Goal: Task Accomplishment & Management: Complete application form

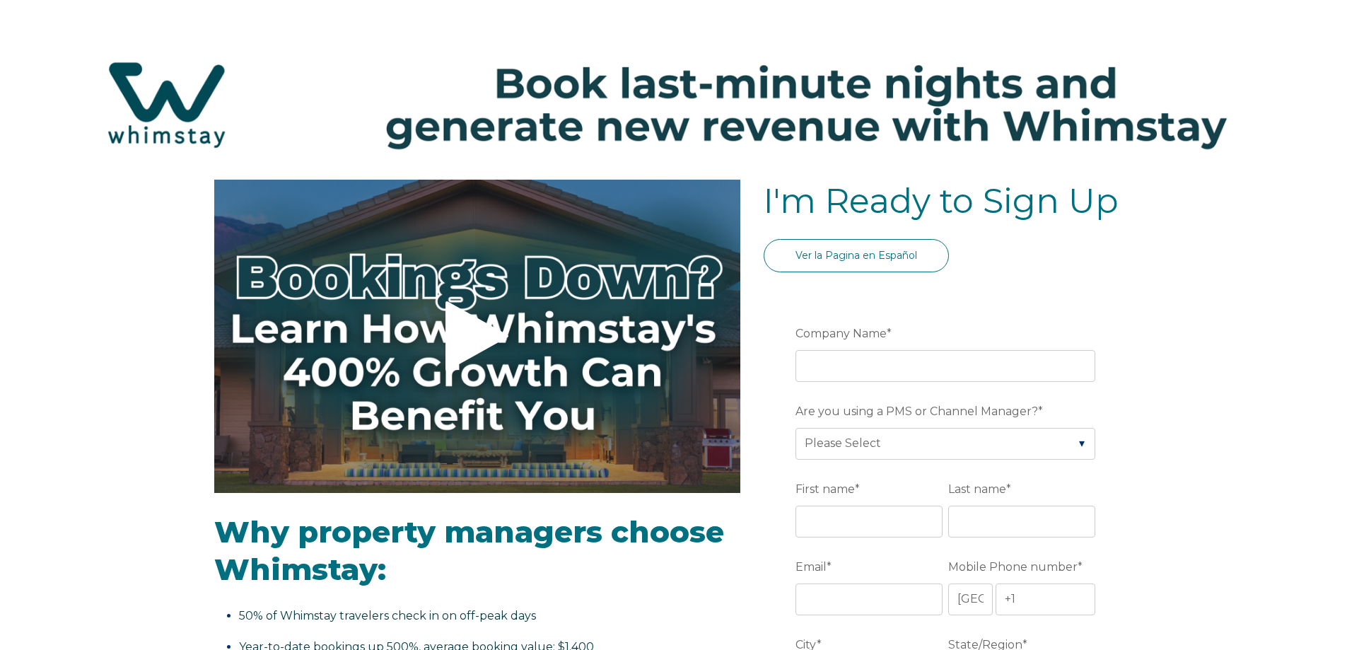
select select "US"
select select "Standard"
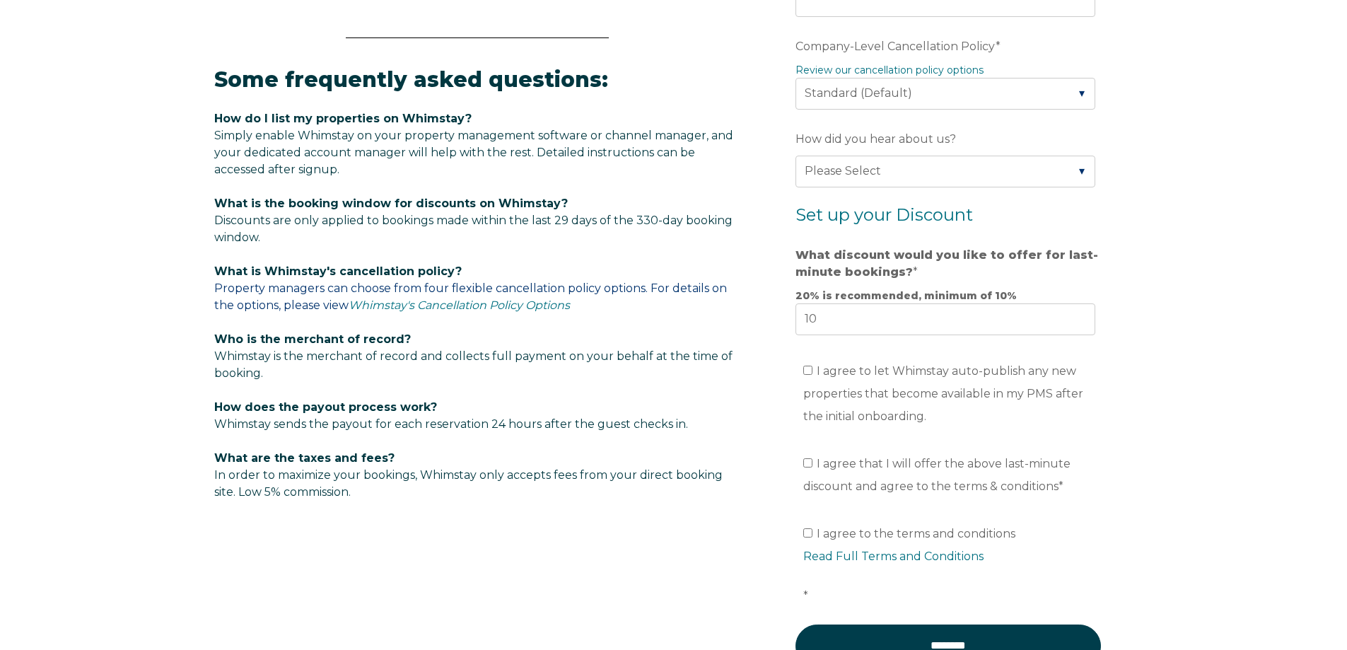
scroll to position [778, 0]
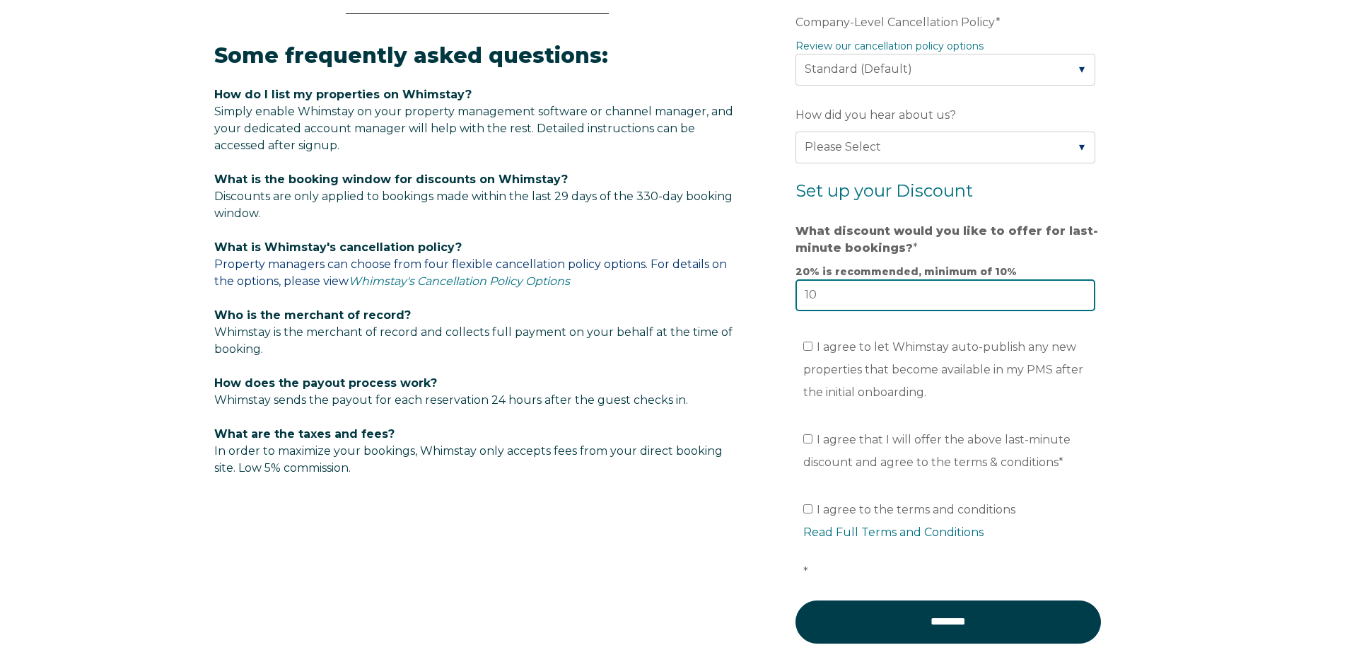
drag, startPoint x: 830, startPoint y: 293, endPoint x: 759, endPoint y: 295, distance: 70.7
click at [759, 295] on div "Video player - SSOB Pitch Vid Thumbnail - Click to play video Why property mana…" at bounding box center [673, 47] width 919 height 1290
click at [1080, 298] on input "9" at bounding box center [945, 294] width 300 height 31
click at [1084, 289] on input "10" at bounding box center [945, 294] width 300 height 31
click at [1084, 288] on input "10" at bounding box center [945, 294] width 300 height 31
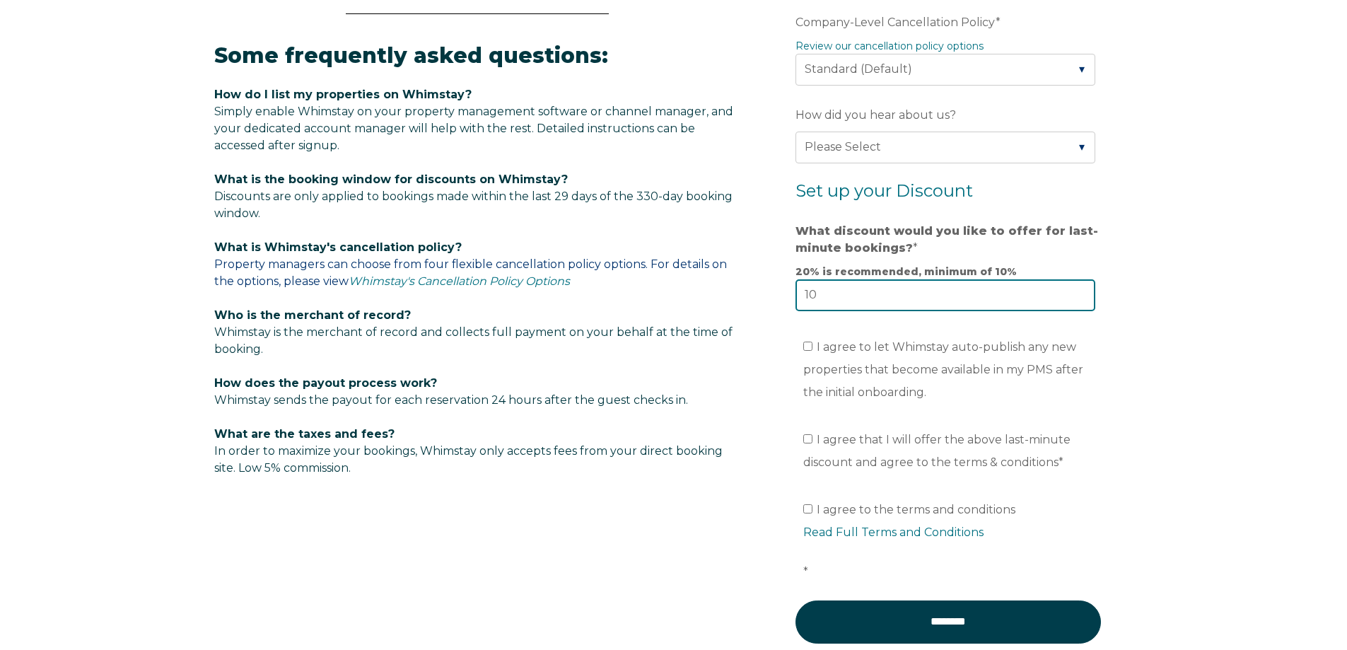
drag, startPoint x: 1084, startPoint y: 286, endPoint x: 1077, endPoint y: 300, distance: 16.1
click at [1077, 300] on input "10" at bounding box center [945, 294] width 300 height 31
click at [1080, 299] on input "9" at bounding box center [945, 294] width 300 height 31
click at [1082, 298] on input "8" at bounding box center [945, 294] width 300 height 31
click at [1082, 299] on input "7" at bounding box center [945, 294] width 300 height 31
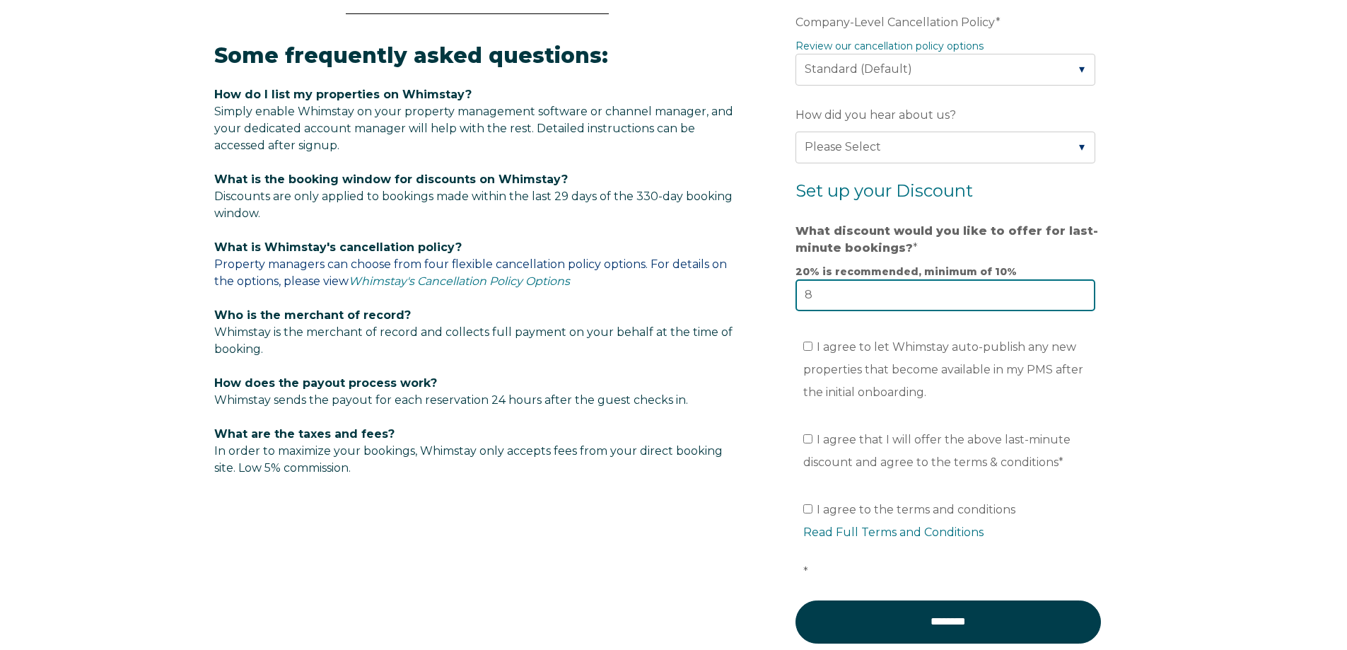
click at [1084, 290] on input "8" at bounding box center [945, 294] width 300 height 31
click at [1084, 290] on input "9" at bounding box center [945, 294] width 300 height 31
click at [1084, 291] on input "10" at bounding box center [945, 294] width 300 height 31
click at [1084, 291] on input "11" at bounding box center [945, 294] width 300 height 31
click at [1084, 291] on input "12" at bounding box center [945, 294] width 300 height 31
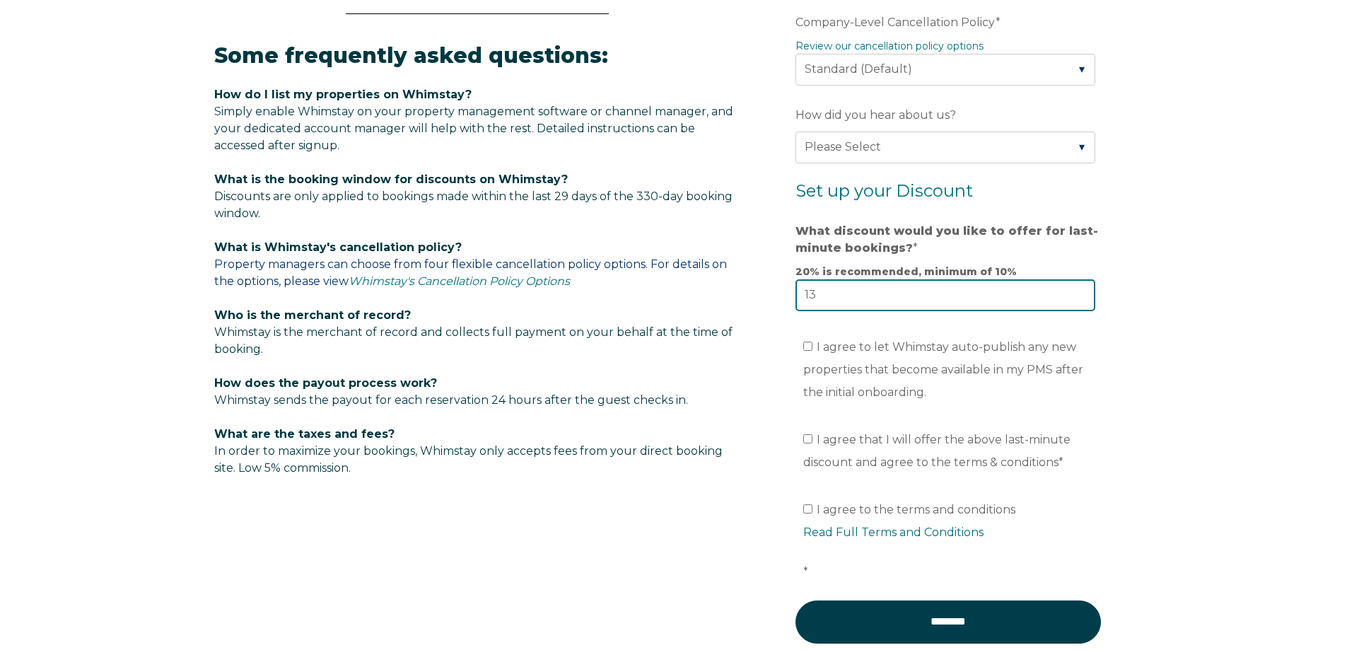
click at [1084, 291] on input "13" at bounding box center [945, 294] width 300 height 31
click at [1084, 291] on input "14" at bounding box center [945, 294] width 300 height 31
click at [1084, 291] on input "15" at bounding box center [945, 294] width 300 height 31
click at [1084, 291] on input "16" at bounding box center [945, 294] width 300 height 31
click at [1084, 291] on input "17" at bounding box center [945, 294] width 300 height 31
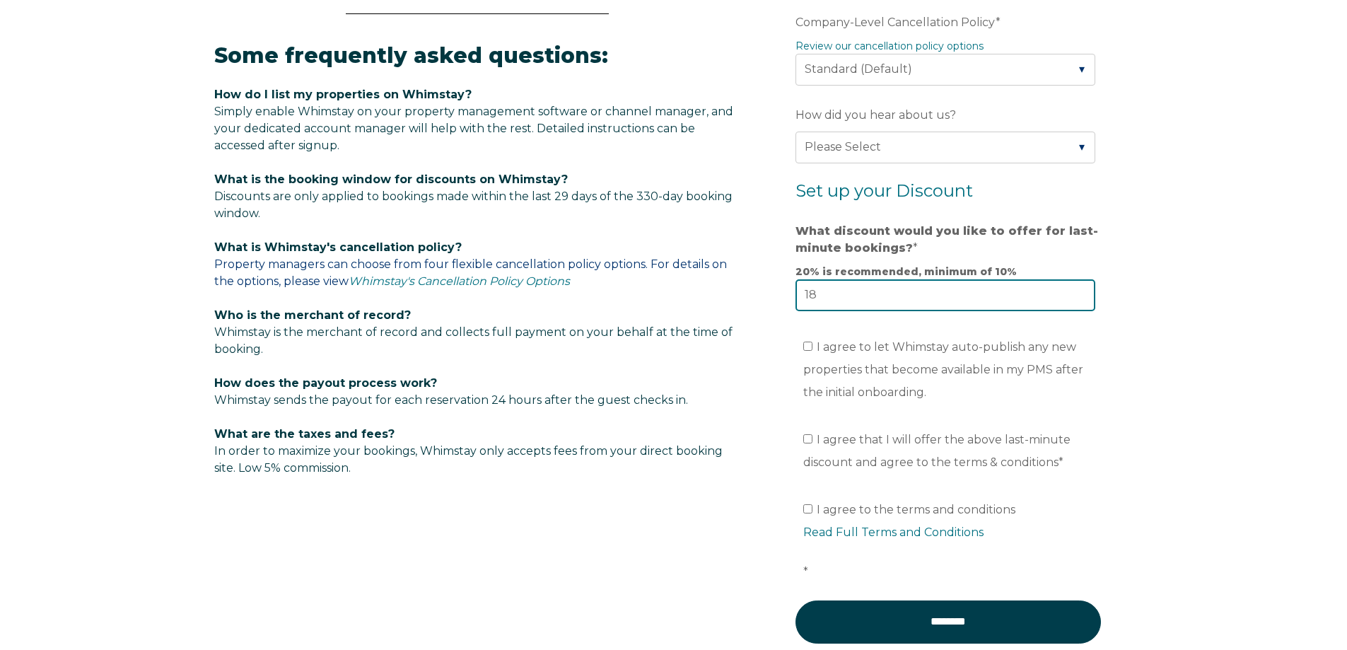
click at [1084, 291] on input "18" at bounding box center [945, 294] width 300 height 31
click at [1084, 291] on input "19" at bounding box center [945, 294] width 300 height 31
click at [1084, 291] on input "20" at bounding box center [945, 294] width 300 height 31
click at [1084, 291] on input "21" at bounding box center [945, 294] width 300 height 31
type input "20"
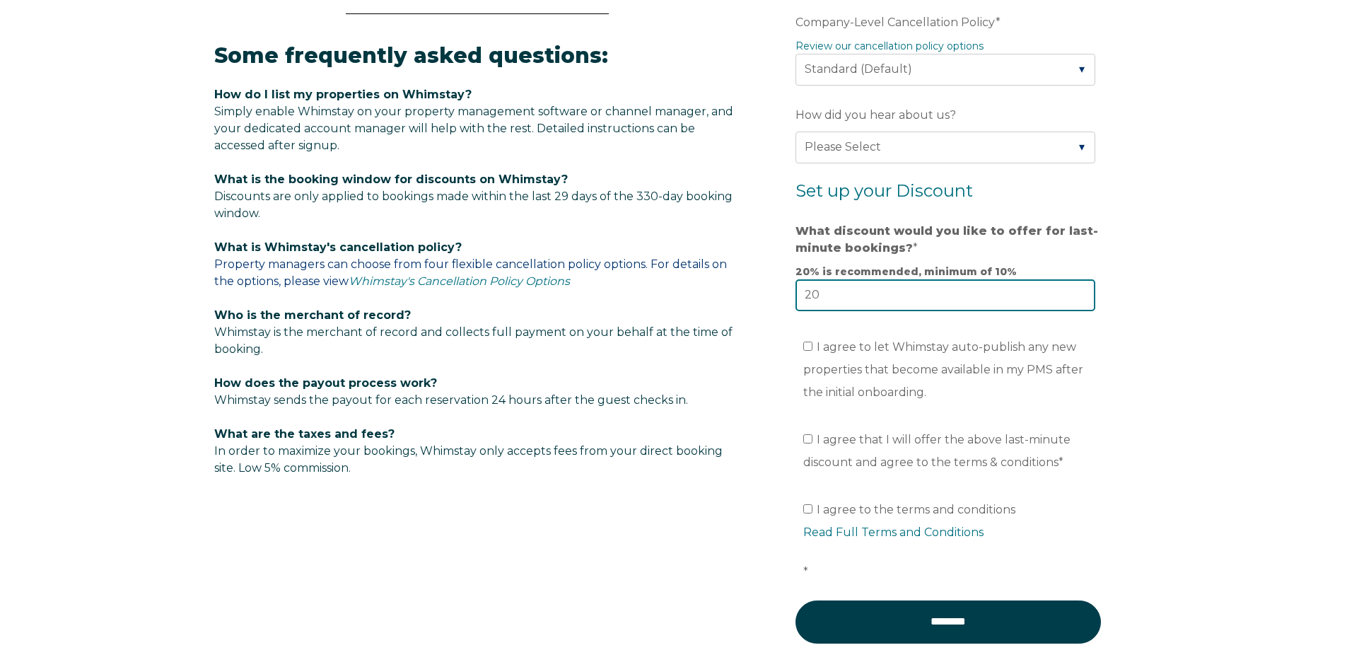
click at [1082, 297] on input "20" at bounding box center [945, 294] width 300 height 31
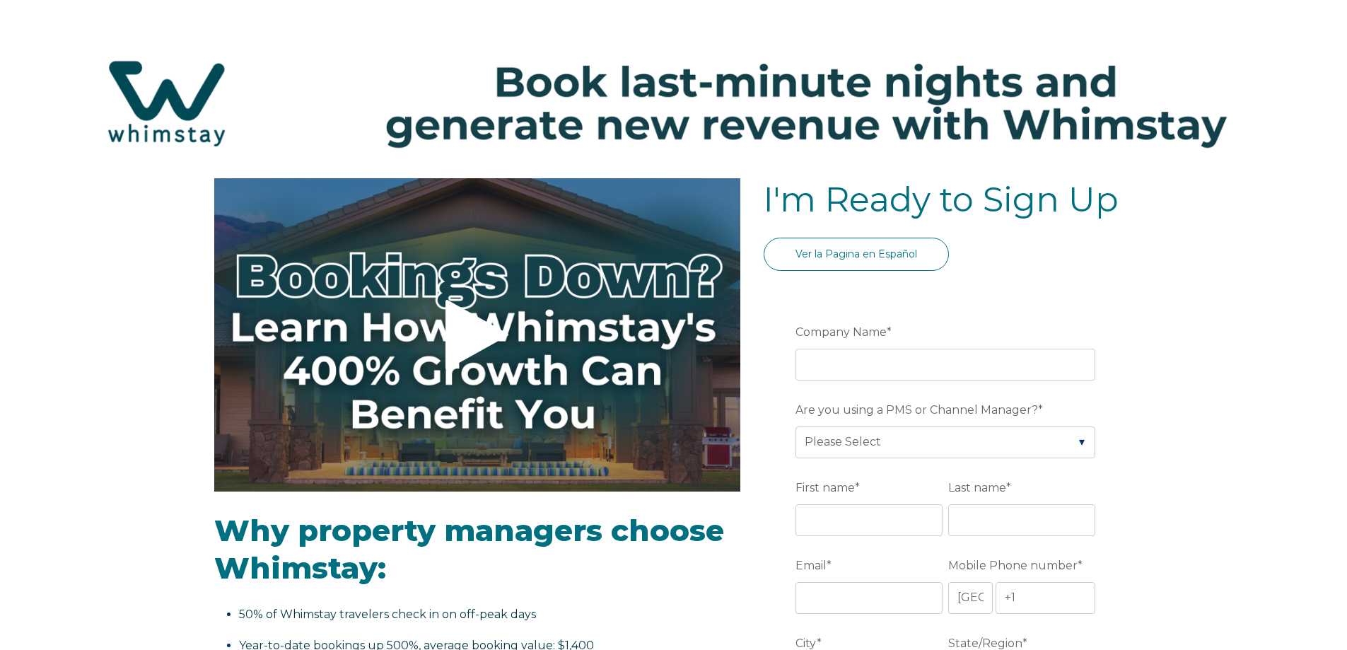
scroll to position [0, 0]
